Goal: Information Seeking & Learning: Learn about a topic

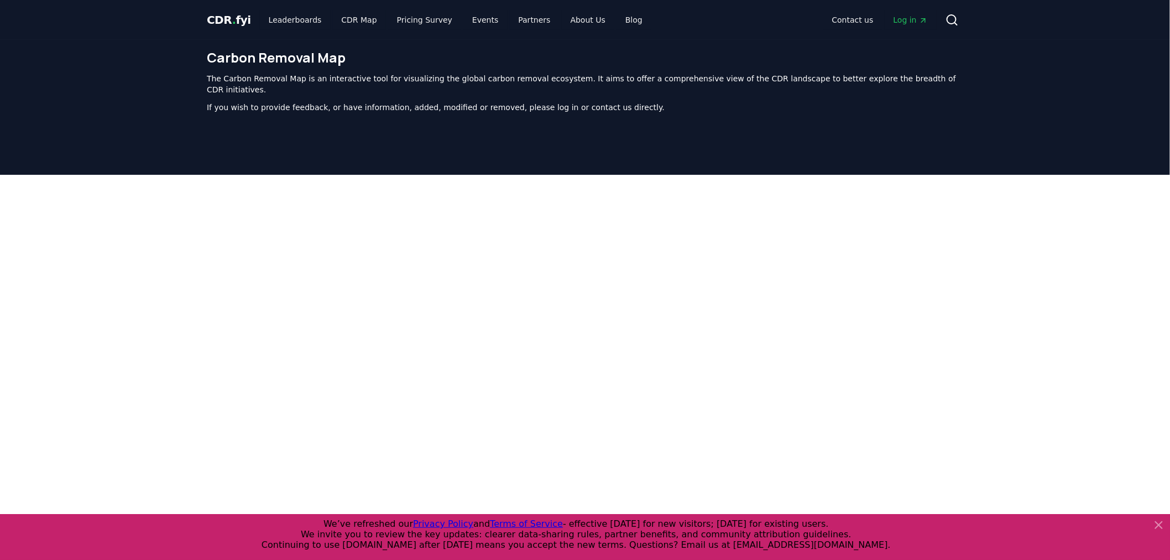
click at [1125, 264] on div at bounding box center [585, 451] width 1170 height 553
